Goal: Information Seeking & Learning: Learn about a topic

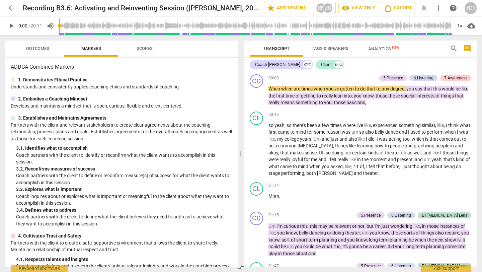
click at [12, 25] on span "play_arrow" at bounding box center [11, 26] width 8 height 8
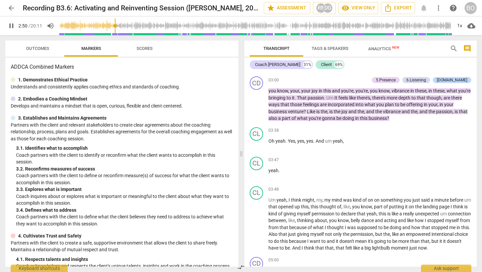
scroll to position [360, 0]
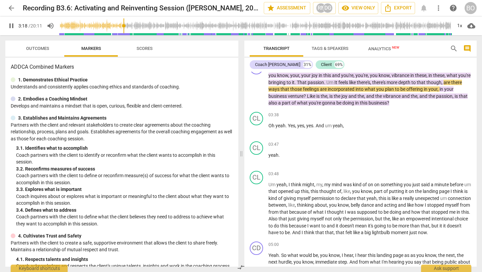
click at [145, 45] on span "Scores" at bounding box center [144, 48] width 32 height 9
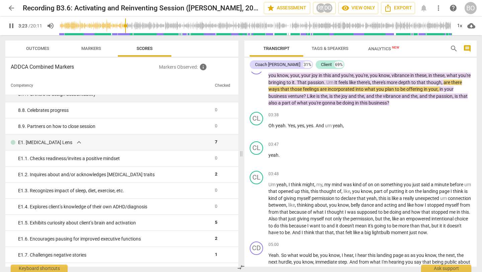
scroll to position [684, 0]
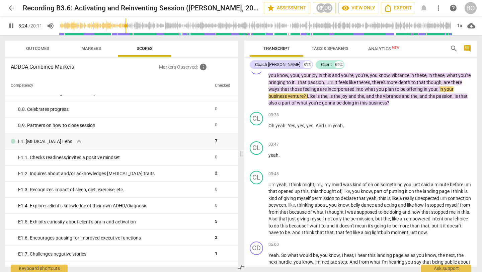
click at [41, 47] on span "Outcomes" at bounding box center [37, 48] width 23 height 5
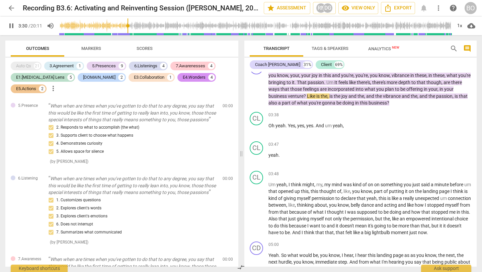
click at [24, 82] on div "Auto Qs 21 3.Agreement 1 5.Presences 9 6.Listenings 4 7.Awarenesses 4 E1.[MEDIC…" at bounding box center [124, 77] width 227 height 34
click at [24, 78] on div "E1.[MEDICAL_DATA] Lens" at bounding box center [40, 77] width 48 height 7
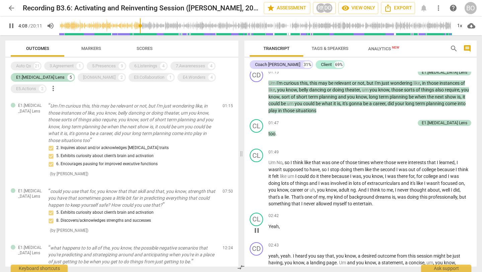
scroll to position [140, 0]
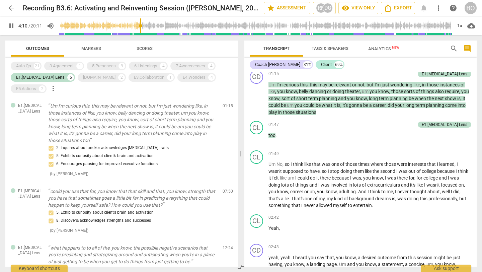
click at [43, 47] on span "Outcomes" at bounding box center [37, 48] width 23 height 5
click at [87, 49] on span "Markers" at bounding box center [91, 48] width 20 height 5
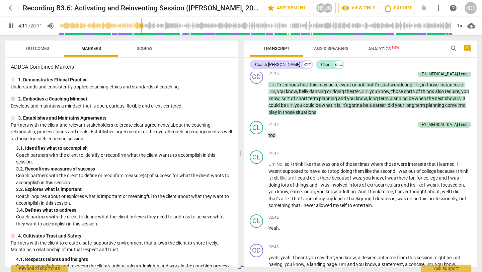
click at [142, 45] on span "Scores" at bounding box center [144, 48] width 32 height 9
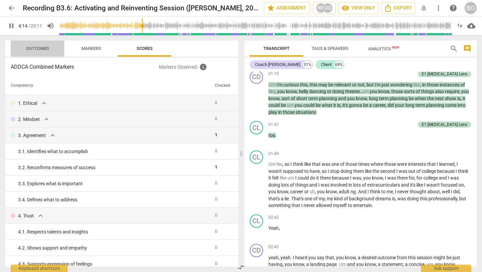
click at [32, 51] on span "Outcomes" at bounding box center [37, 48] width 39 height 9
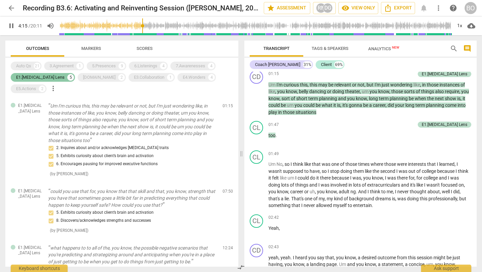
click at [27, 74] on div "E1.[MEDICAL_DATA] Lens" at bounding box center [40, 77] width 48 height 7
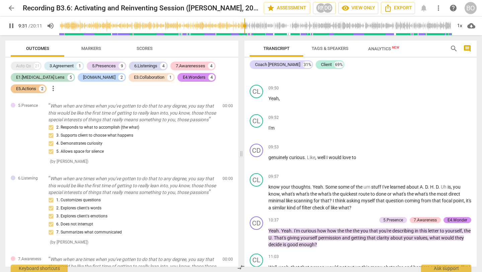
scroll to position [1314, 0]
click at [267, 189] on span "know" at bounding box center [274, 185] width 12 height 5
click at [267, 179] on span "09:57" at bounding box center [273, 176] width 10 height 6
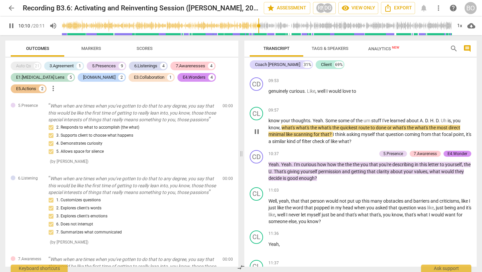
scroll to position [1380, 0]
click at [267, 156] on span "10:37" at bounding box center [273, 153] width 10 height 6
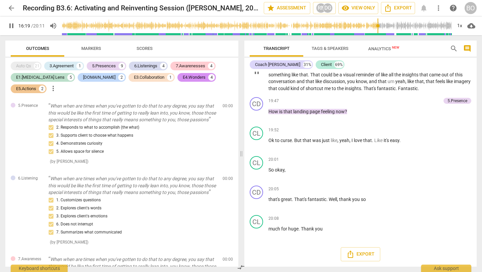
scroll to position [2389, 0]
type input "982"
